Goal: Transaction & Acquisition: Book appointment/travel/reservation

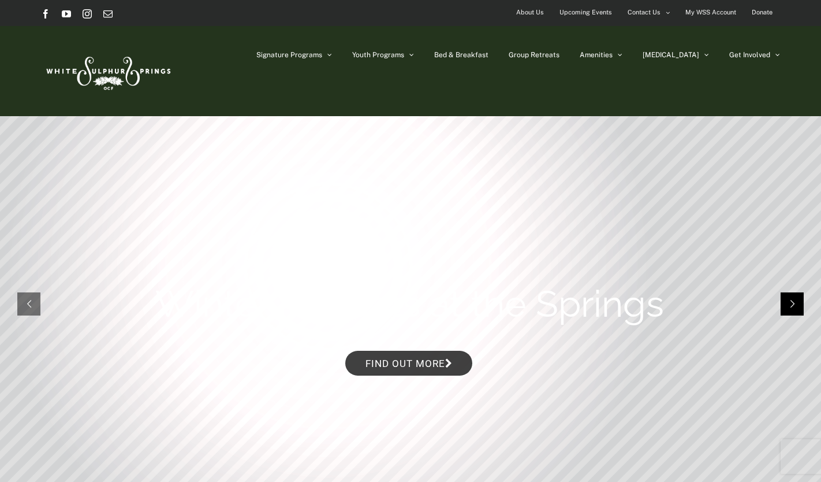
click at [787, 303] on rs-arrow at bounding box center [792, 303] width 23 height 23
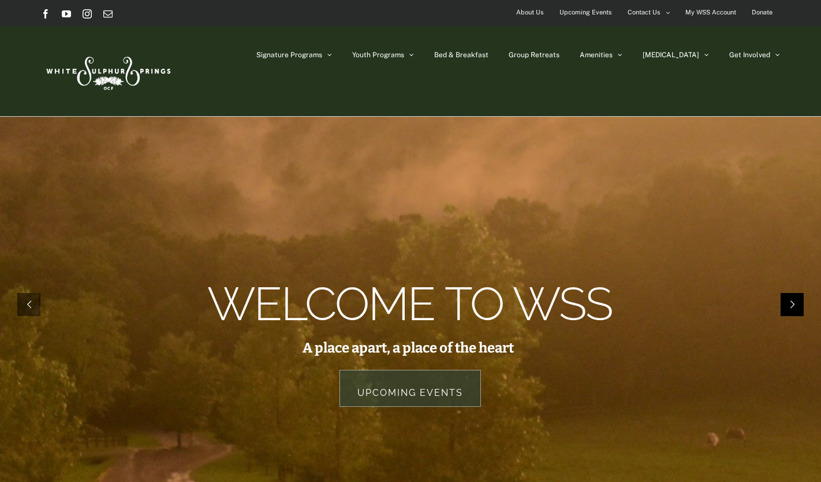
click at [798, 303] on rs-arrow at bounding box center [792, 304] width 23 height 23
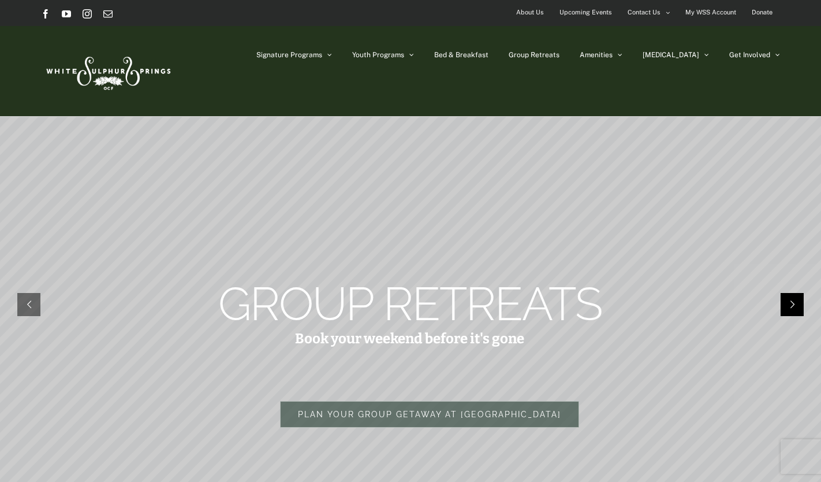
click at [798, 303] on rs-arrow at bounding box center [792, 304] width 23 height 23
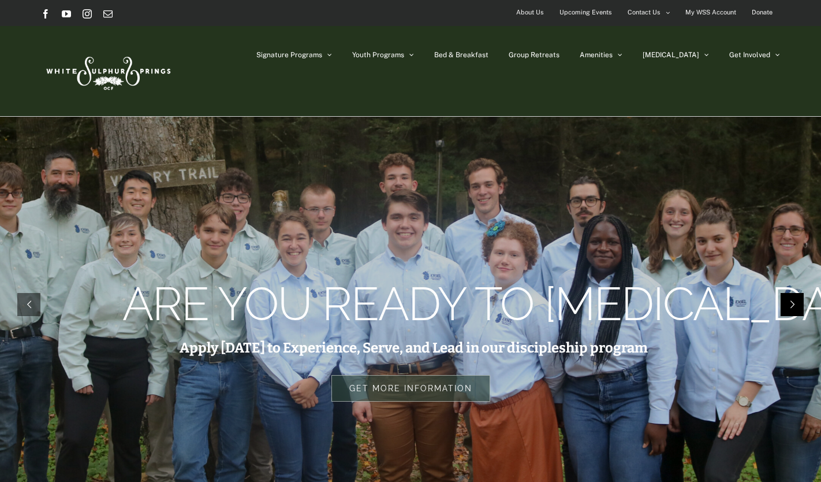
click at [798, 303] on rs-arrow at bounding box center [792, 304] width 23 height 23
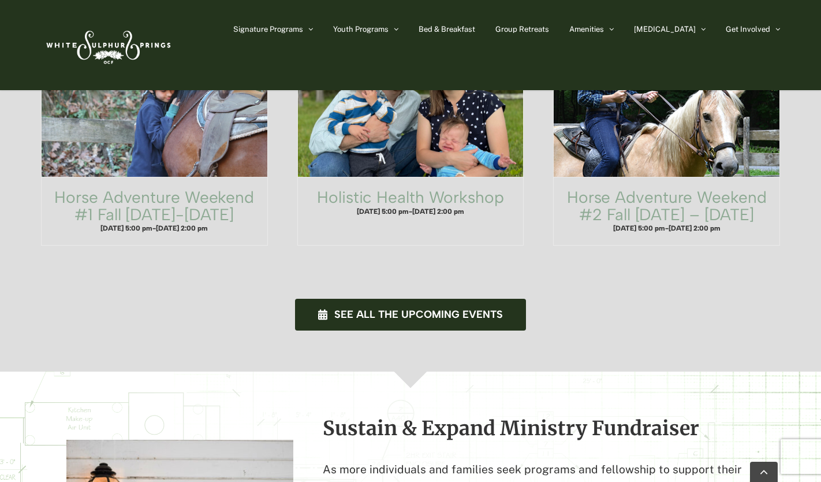
scroll to position [778, 0]
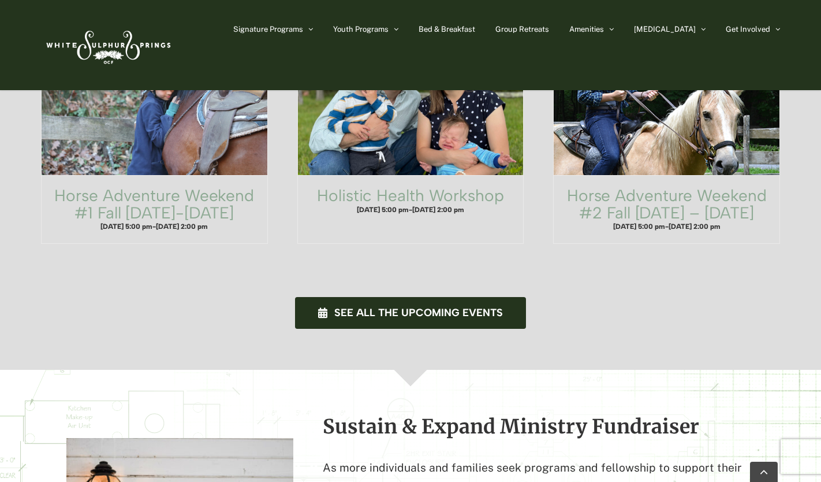
drag, startPoint x: 798, startPoint y: 303, endPoint x: 394, endPoint y: 359, distance: 408.0
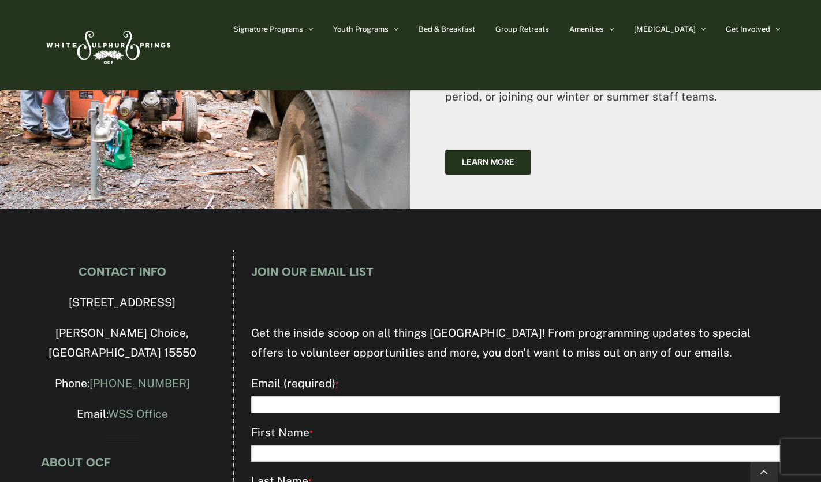
scroll to position [3446, 0]
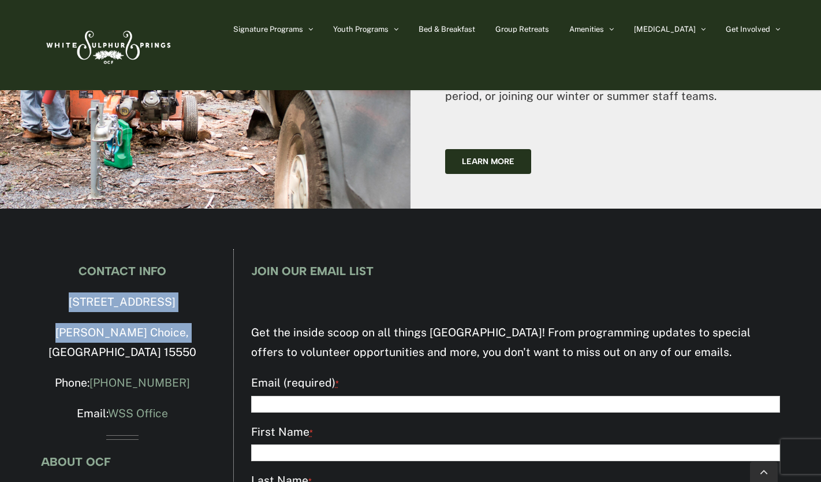
drag, startPoint x: 54, startPoint y: 183, endPoint x: 191, endPoint y: 208, distance: 138.6
copy div "4500 Milligans Cove Road Manns Choice, PA 15550"
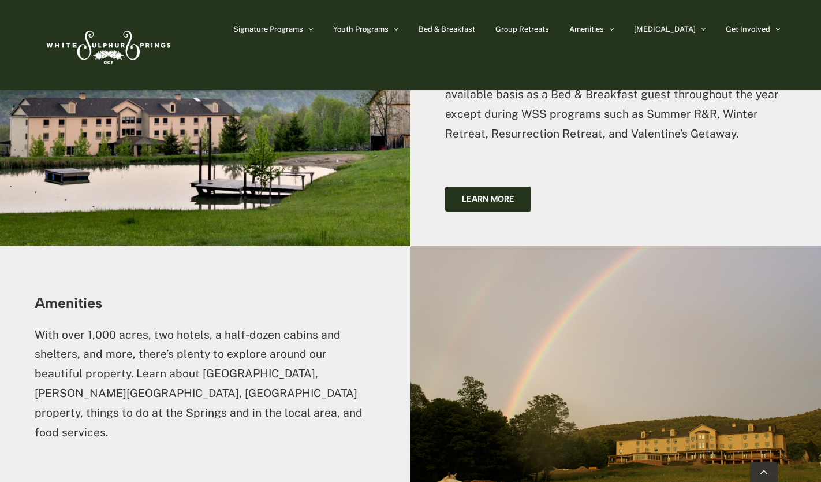
scroll to position [2097, 0]
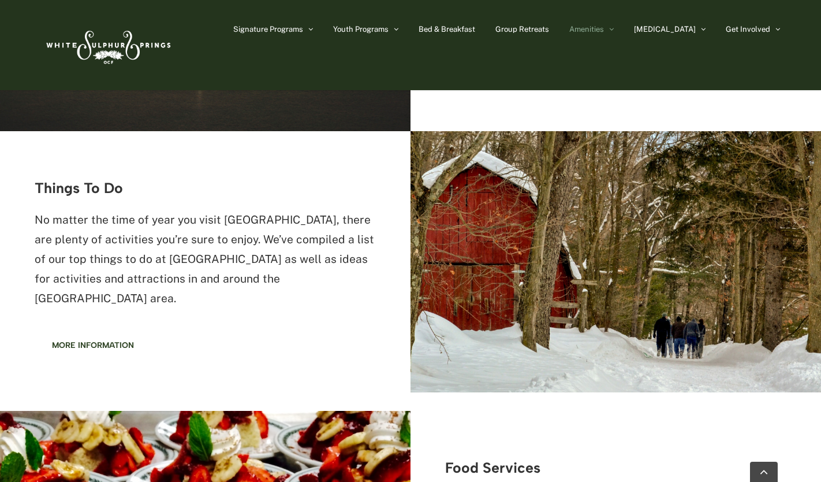
scroll to position [1204, 0]
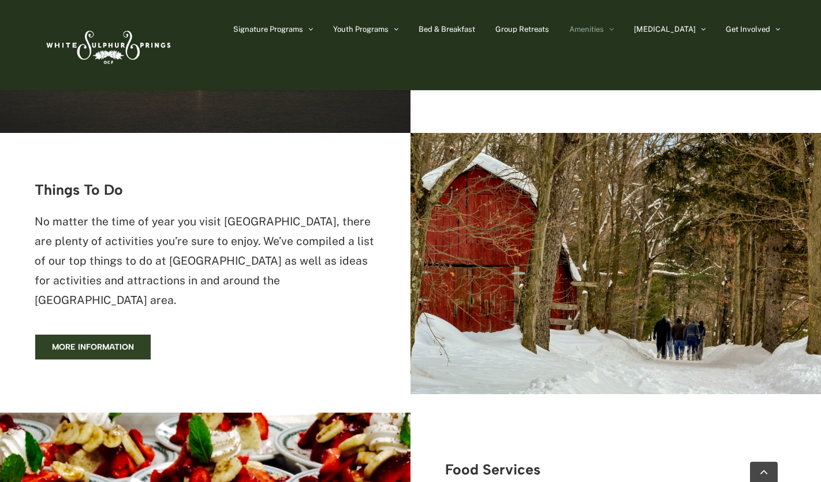
click at [115, 342] on span "More information" at bounding box center [93, 347] width 82 height 10
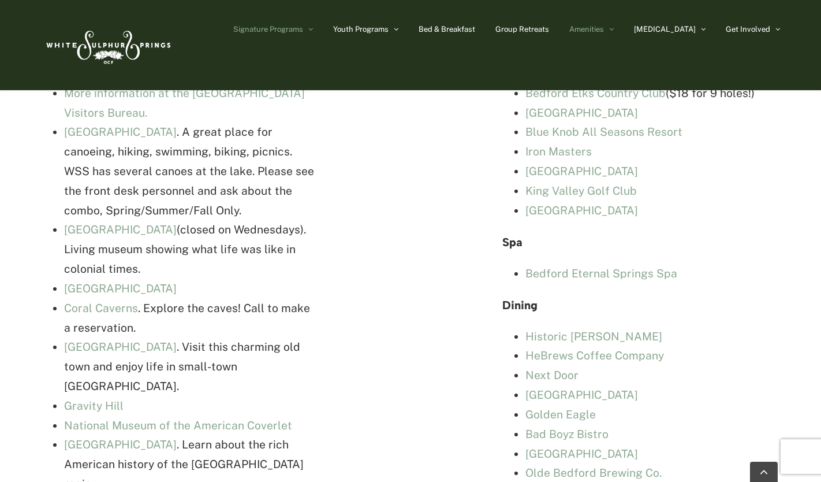
scroll to position [2689, 0]
click at [549, 30] on span "Group Retreats" at bounding box center [522, 29] width 54 height 8
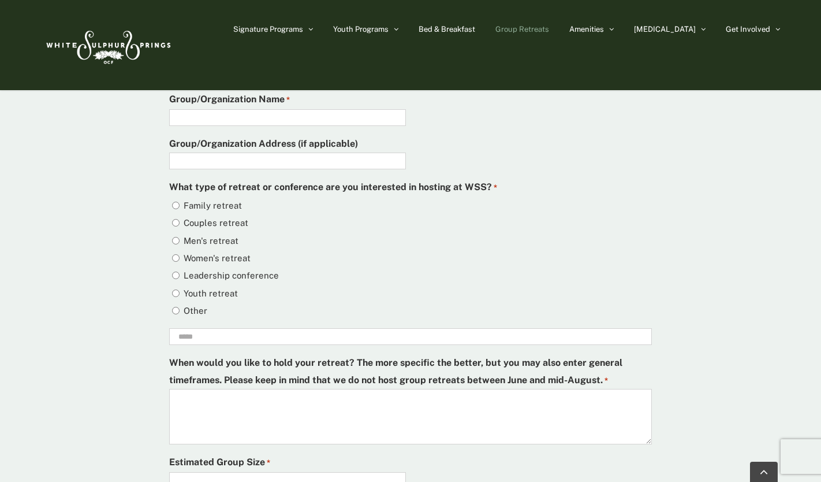
scroll to position [3286, 0]
